Goal: Task Accomplishment & Management: Use online tool/utility

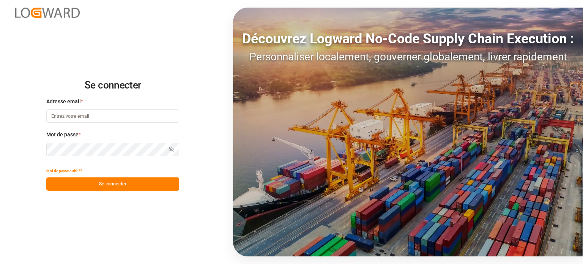
type input "[EMAIL_ADDRESS][DOMAIN_NAME]"
click at [84, 184] on button "Se connecter" at bounding box center [112, 183] width 133 height 13
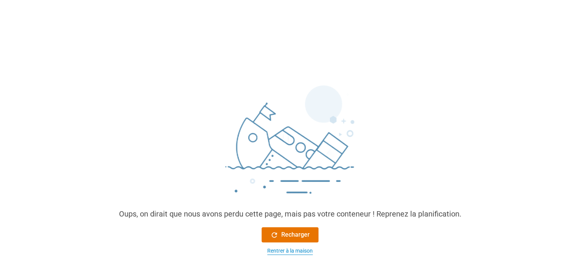
click at [288, 248] on font "Rentrer à la maison" at bounding box center [290, 250] width 46 height 6
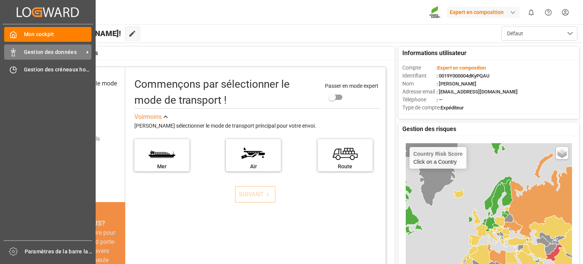
click at [24, 55] on font "Gestion des données" at bounding box center [50, 52] width 53 height 6
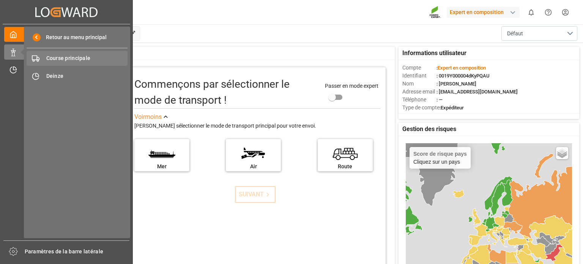
click at [64, 60] on font "Course principale" at bounding box center [68, 58] width 44 height 6
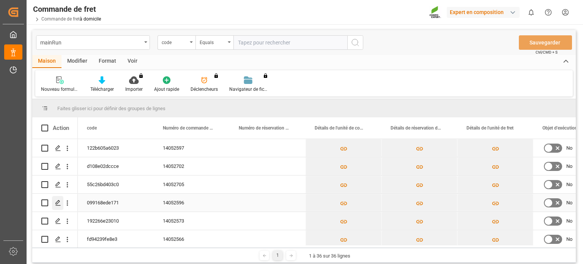
click at [55, 201] on div "Appuyez sur ESPACE pour sélectionner cette ligne." at bounding box center [57, 203] width 11 height 14
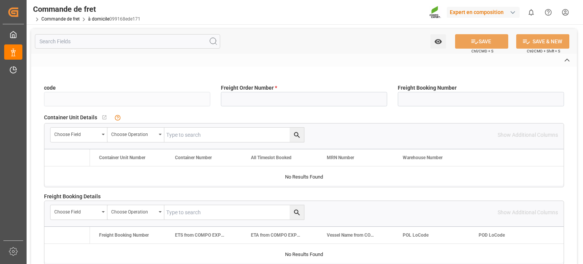
type input "099168ede171"
type input "14052596"
type input "Yes"
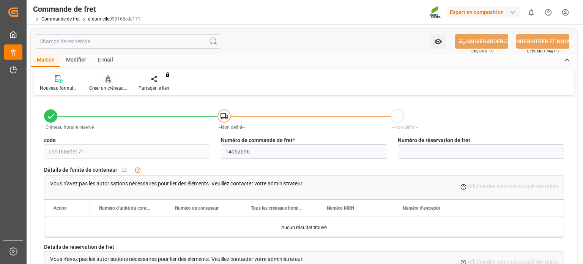
click at [105, 84] on div "Créer un créneau horaire" at bounding box center [107, 83] width 49 height 17
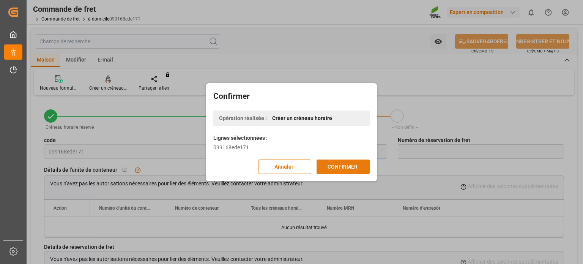
click at [357, 161] on button "CONFIRMER" at bounding box center [342, 166] width 53 height 14
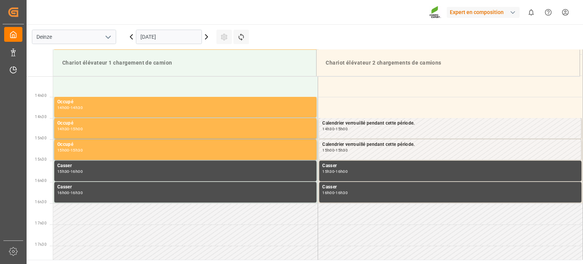
scroll to position [590, 0]
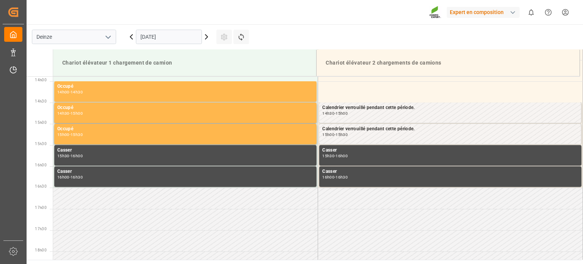
click at [208, 37] on icon at bounding box center [206, 36] width 9 height 9
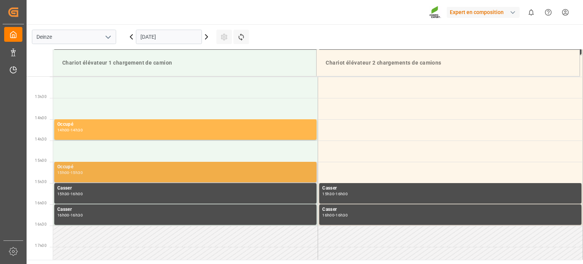
scroll to position [514, 0]
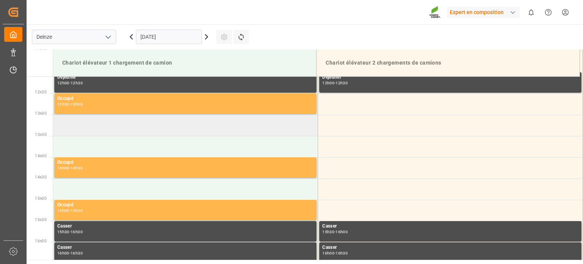
click at [142, 123] on td at bounding box center [185, 125] width 265 height 21
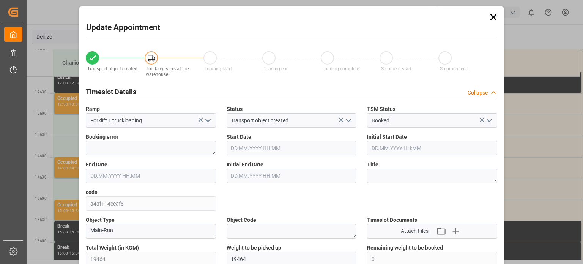
type input "23.09.2025 13:00"
type input "23.09.2025 13:30"
type input "19.09.2025 07:35"
type input "22.09.2025 13:29"
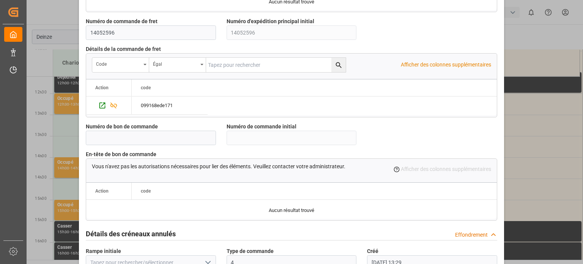
scroll to position [735, 0]
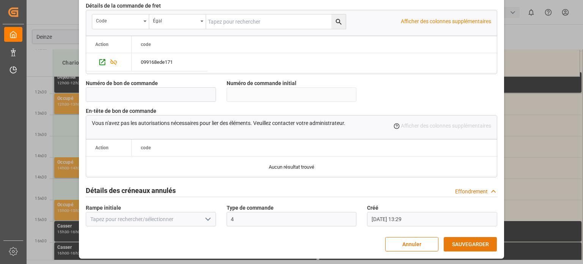
click at [459, 241] on font "SAUVEGARDER" at bounding box center [470, 244] width 37 height 6
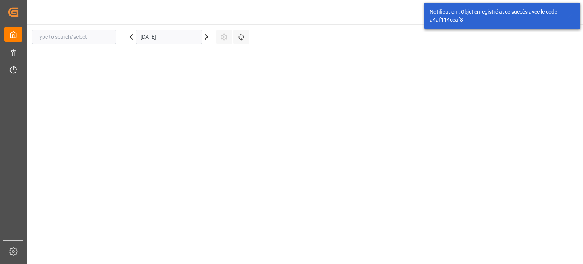
type input "Deinze"
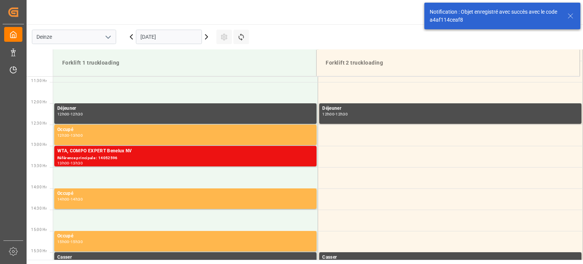
scroll to position [505, 0]
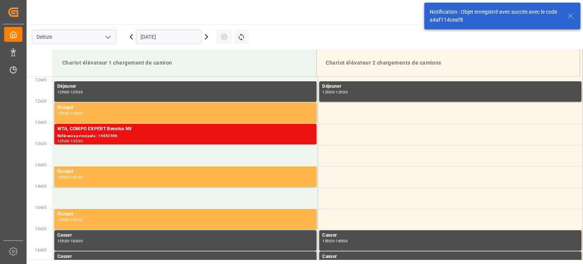
click at [574, 16] on icon at bounding box center [570, 15] width 9 height 9
